Goal: Information Seeking & Learning: Understand process/instructions

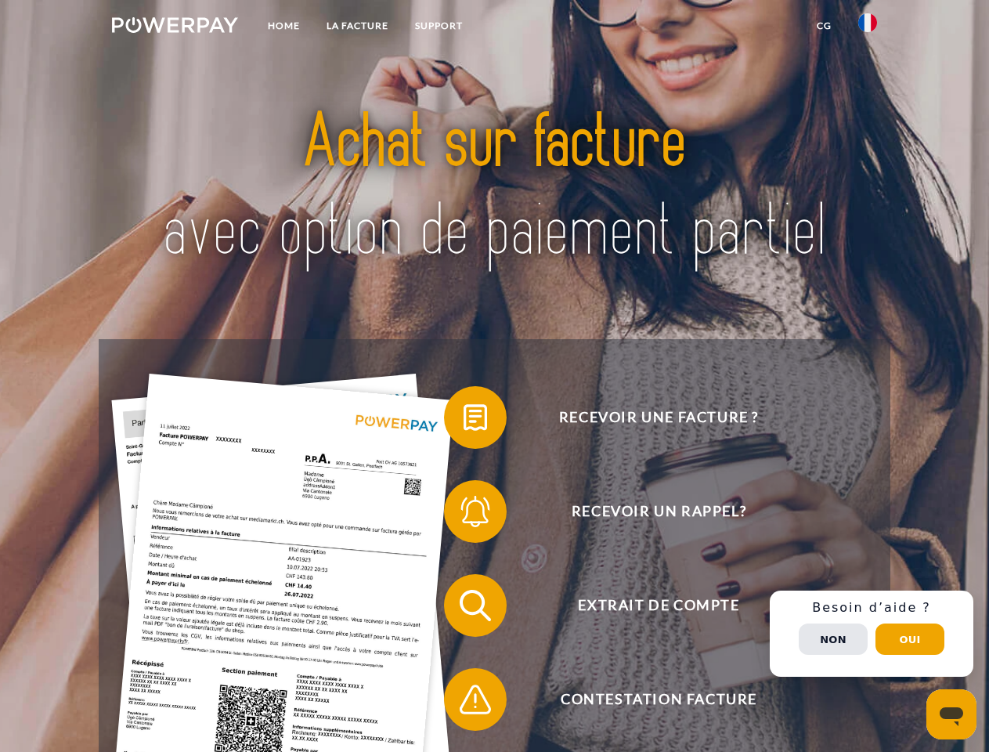
click at [175, 27] on img at bounding box center [175, 25] width 126 height 16
click at [868, 27] on img at bounding box center [868, 22] width 19 height 19
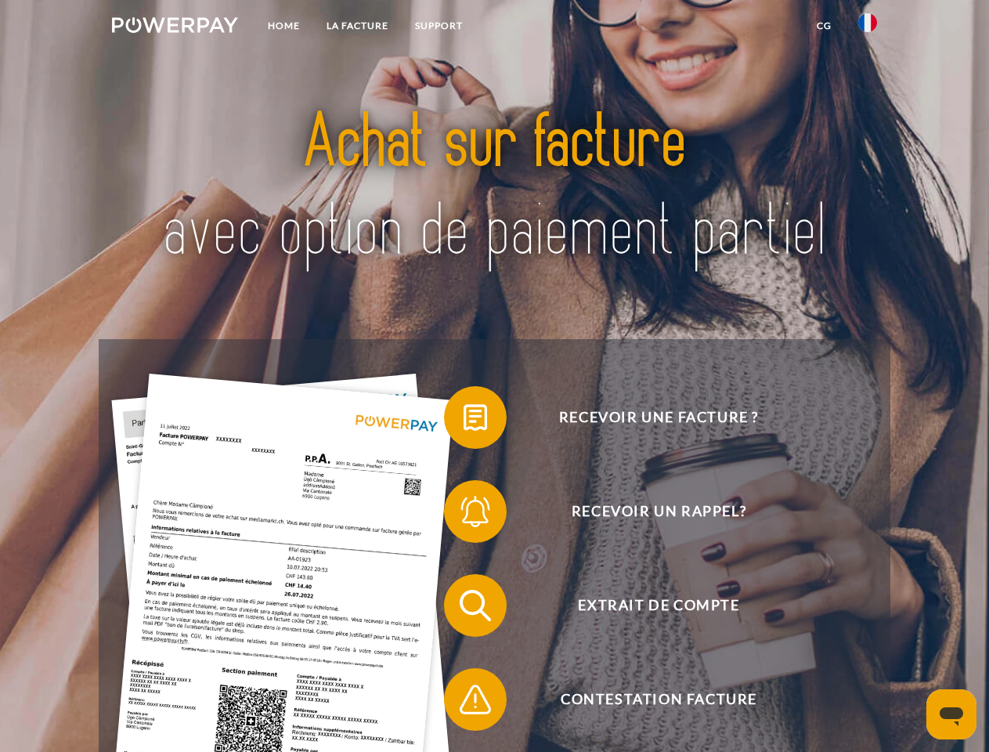
click at [824, 26] on link "CG" at bounding box center [825, 26] width 42 height 28
click at [464, 421] on span at bounding box center [452, 417] width 78 height 78
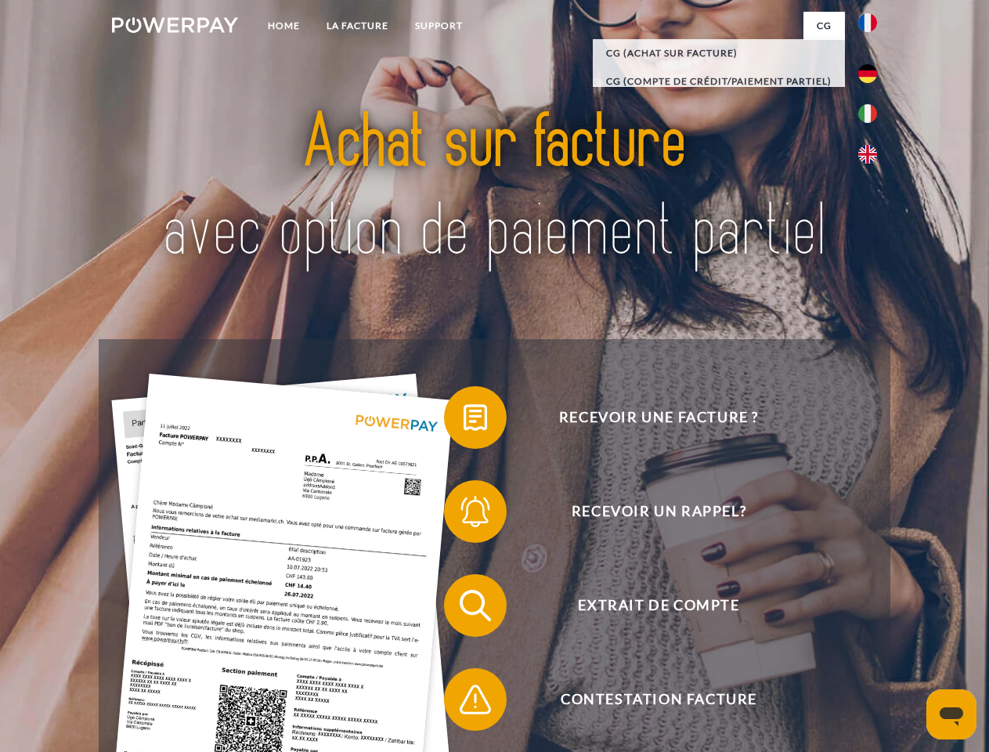
click at [464, 515] on span at bounding box center [452, 511] width 78 height 78
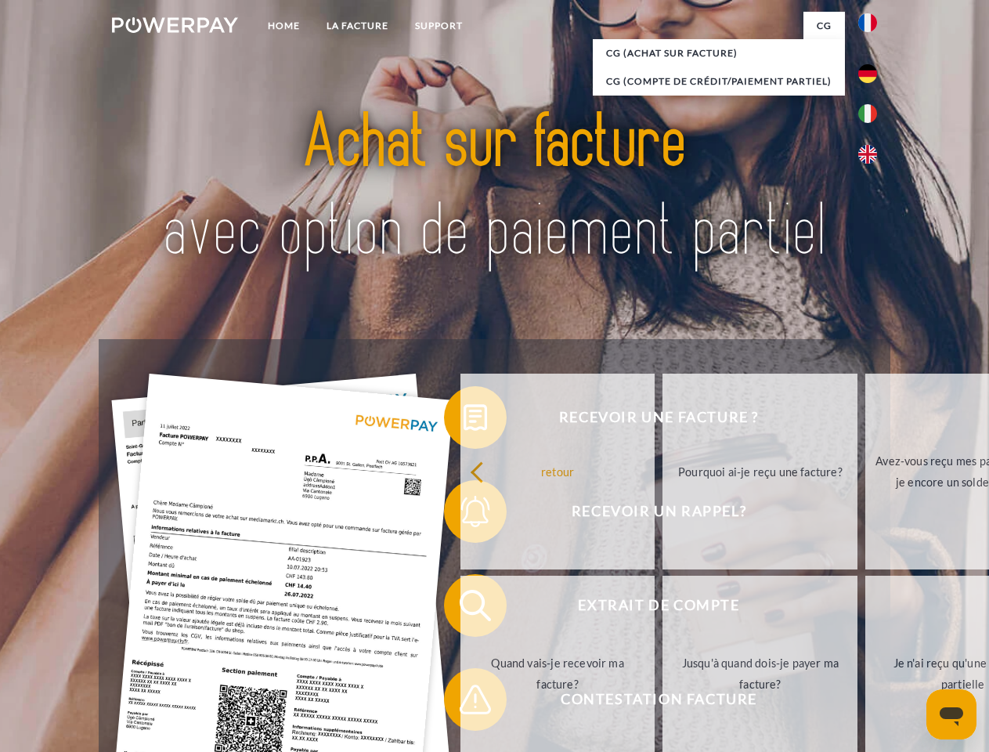
click at [663, 609] on link "Jusqu'à quand dois-je payer ma facture?" at bounding box center [760, 674] width 195 height 196
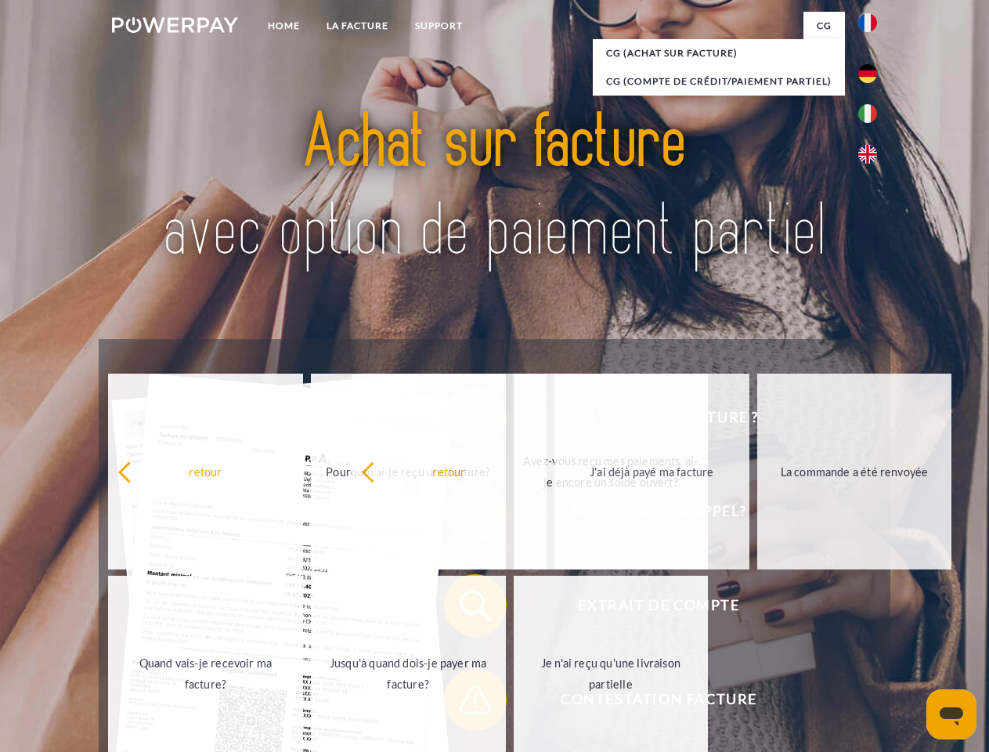
click at [464, 703] on span at bounding box center [452, 699] width 78 height 78
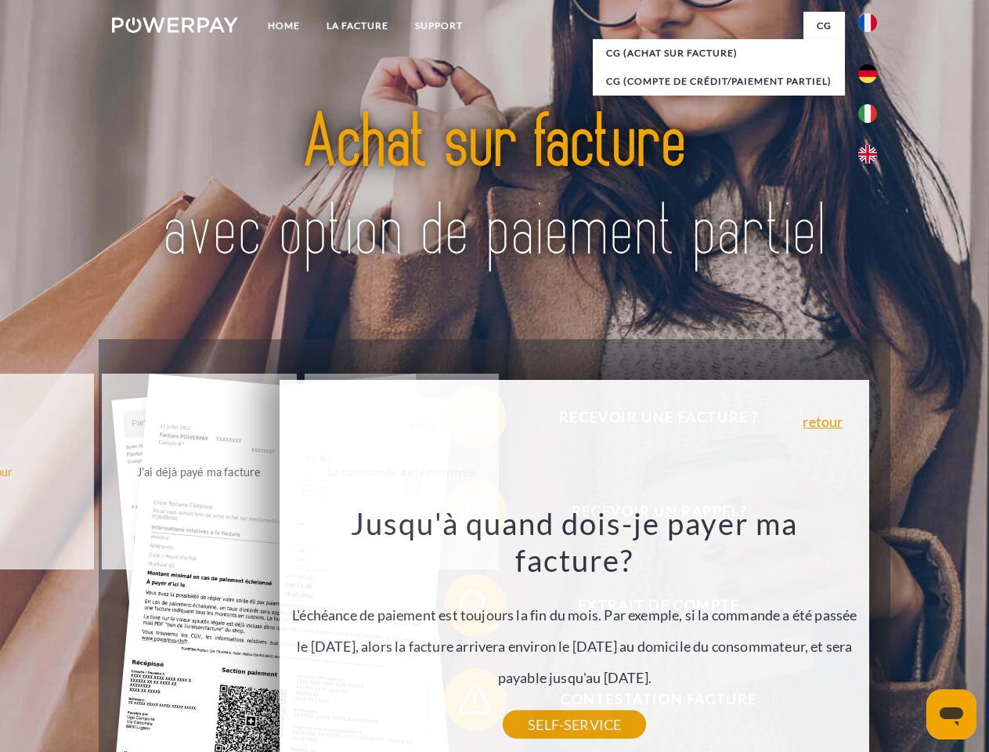
click at [872, 634] on div "Recevoir une facture ? Recevoir un rappel? Extrait de compte retour" at bounding box center [494, 652] width 791 height 627
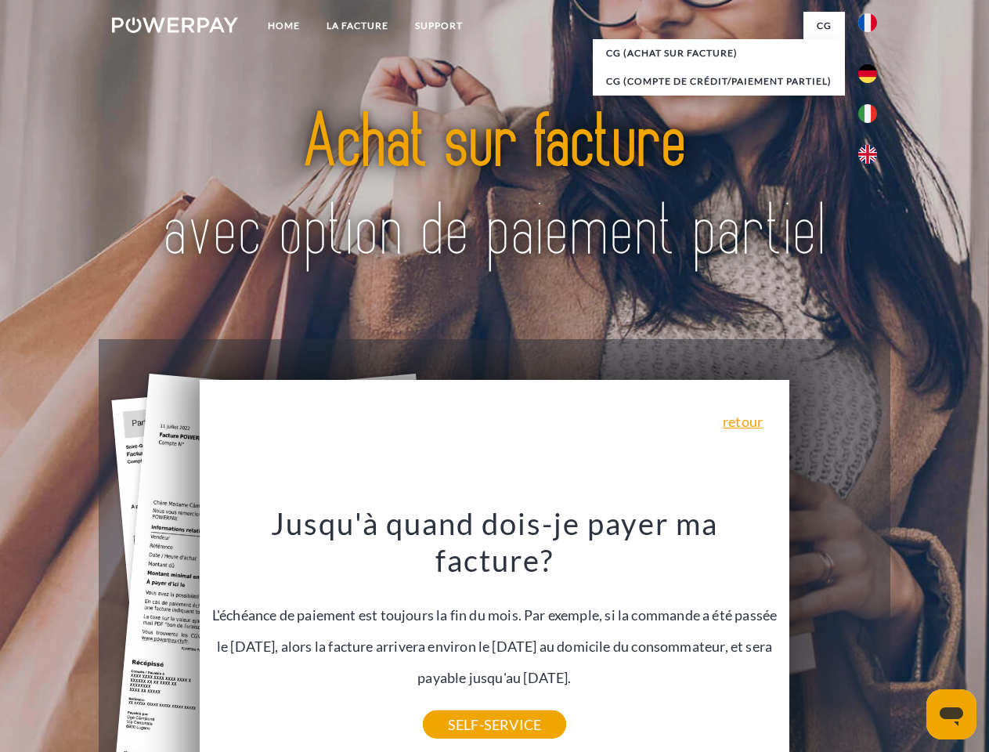
click at [834, 637] on span "Extrait de compte" at bounding box center [659, 605] width 384 height 63
click at [910, 639] on header "Home LA FACTURE Support" at bounding box center [494, 541] width 989 height 1082
